Goal: Information Seeking & Learning: Check status

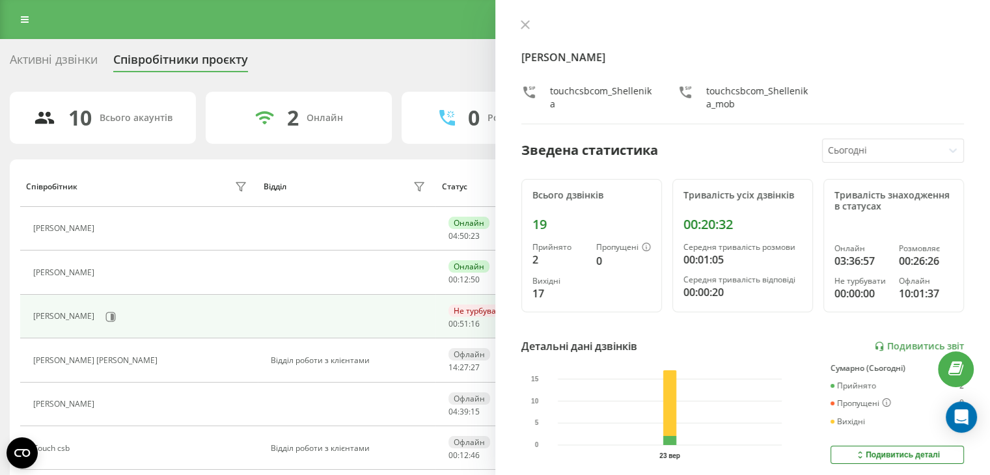
click at [108, 232] on button at bounding box center [109, 230] width 16 height 18
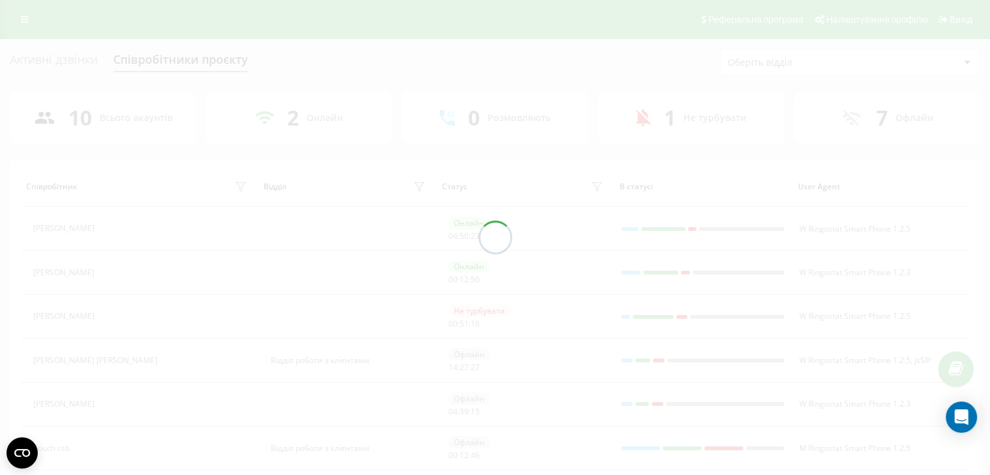
click at [103, 230] on div at bounding box center [495, 237] width 990 height 475
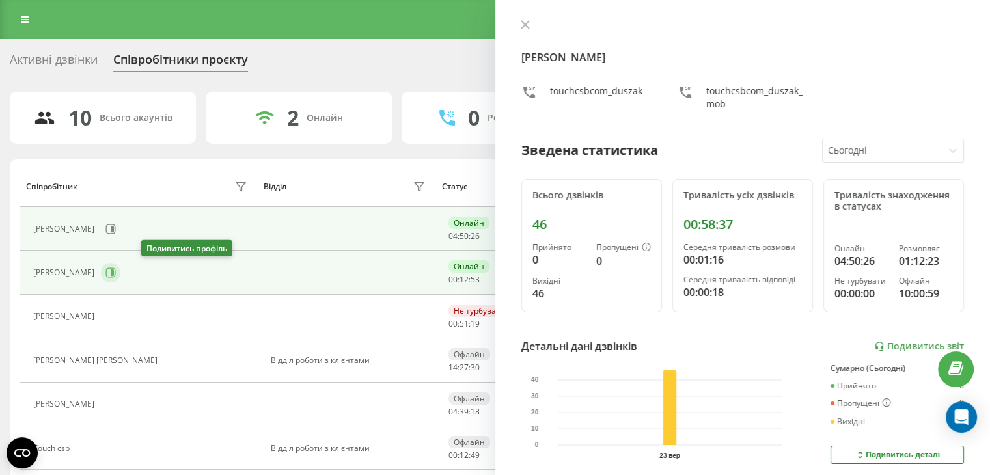
click at [114, 270] on icon at bounding box center [112, 272] width 3 height 7
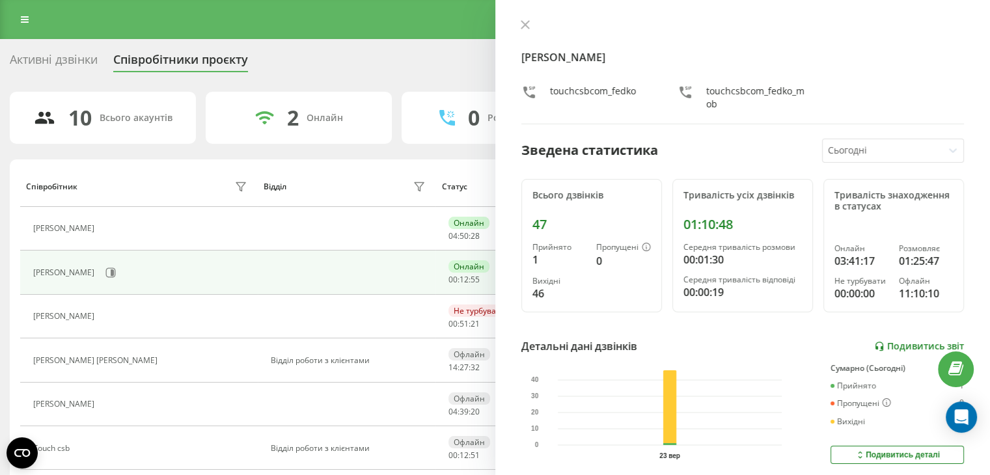
click at [903, 341] on link "Подивитись звіт" at bounding box center [919, 346] width 90 height 11
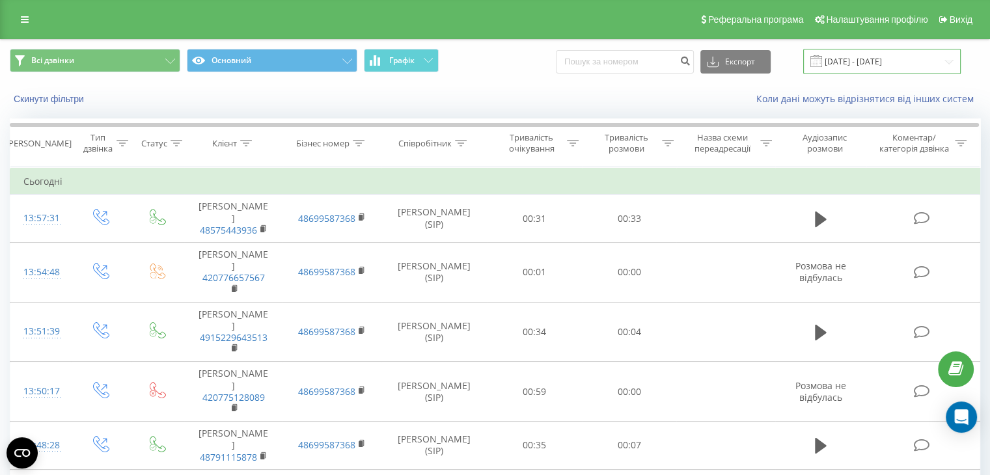
click at [945, 63] on input "[DATE] - [DATE]" at bounding box center [882, 61] width 158 height 25
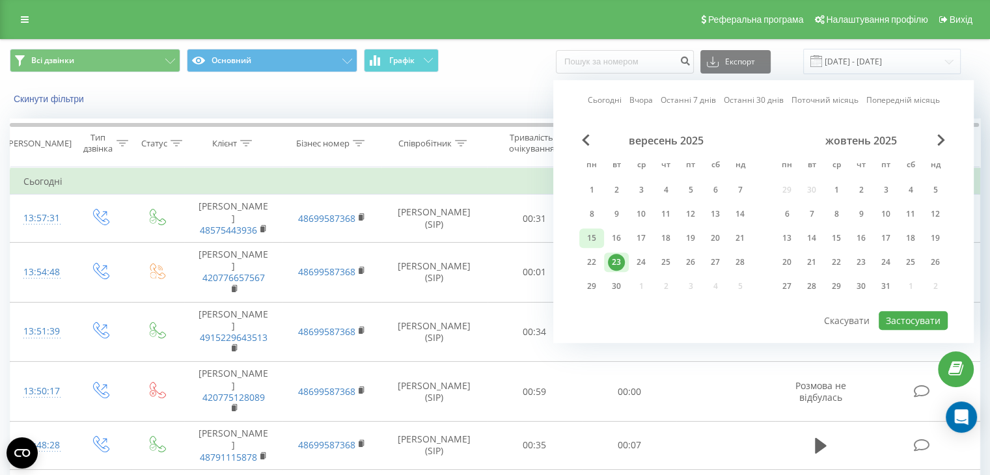
click at [593, 236] on div "15" at bounding box center [591, 238] width 17 height 17
click at [738, 240] on div "21" at bounding box center [740, 238] width 17 height 17
click at [930, 317] on button "Застосувати" at bounding box center [913, 320] width 69 height 19
type input "[DATE] - [DATE]"
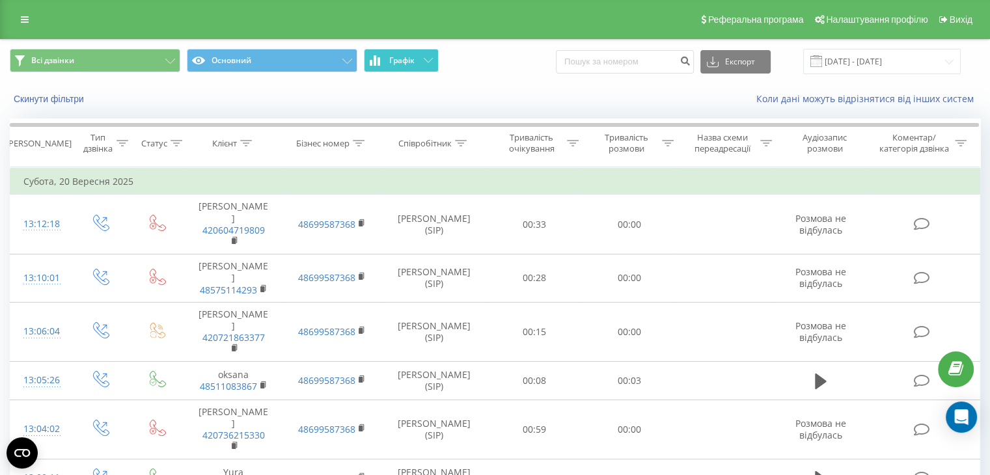
click at [419, 58] on button "Графік" at bounding box center [401, 60] width 75 height 23
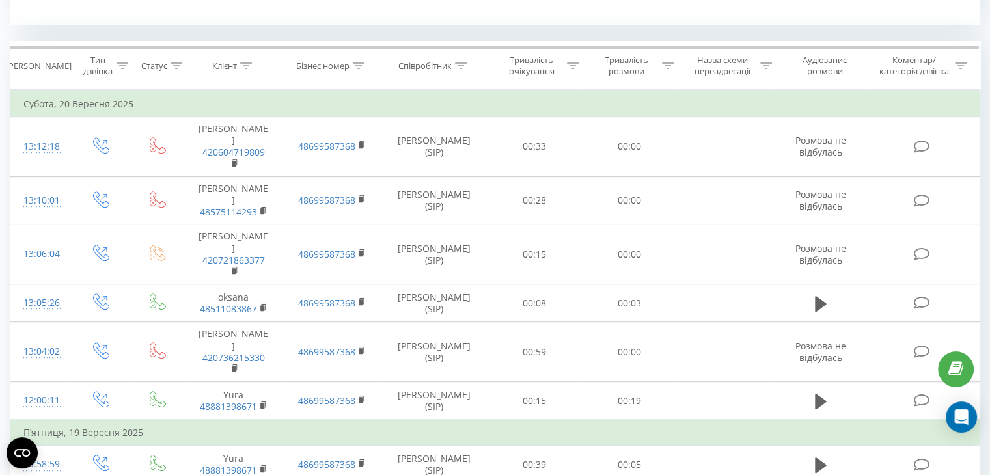
scroll to position [195, 0]
